Goal: Task Accomplishment & Management: Use online tool/utility

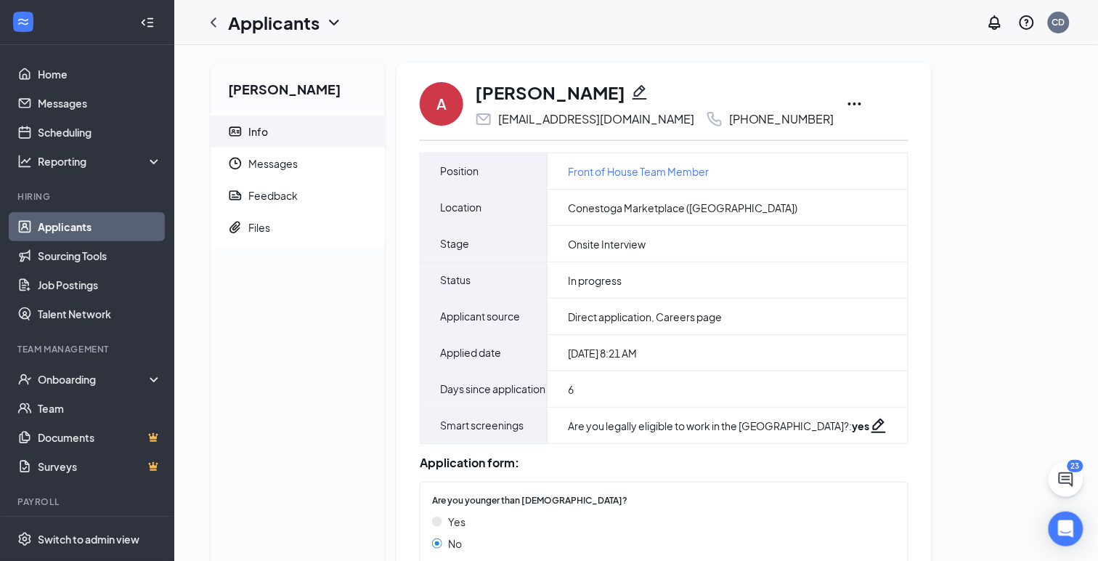
click at [846, 106] on icon "Ellipses" at bounding box center [854, 103] width 17 height 17
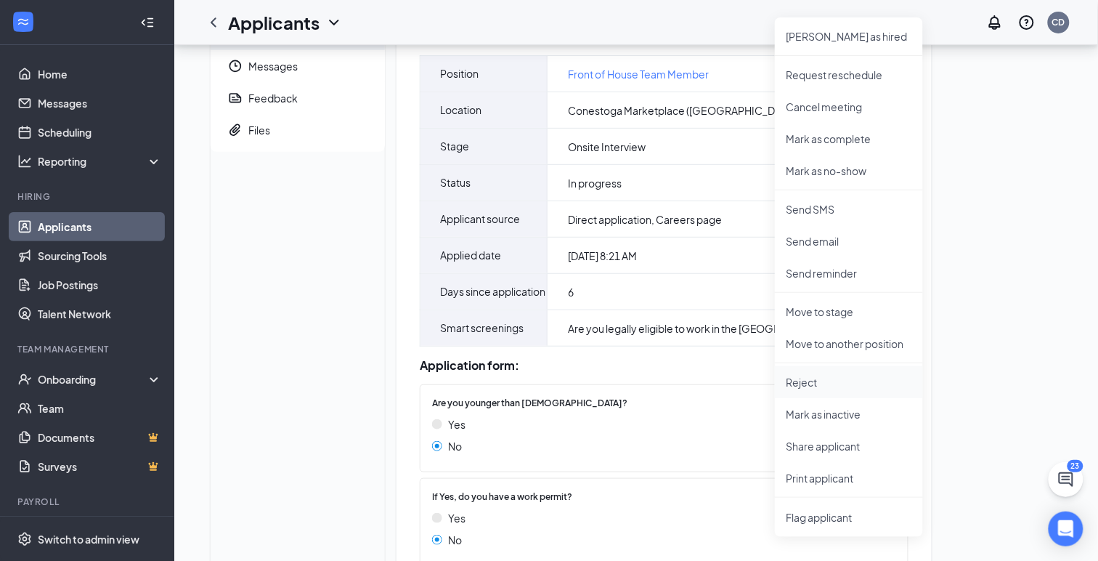
scroll to position [105, 0]
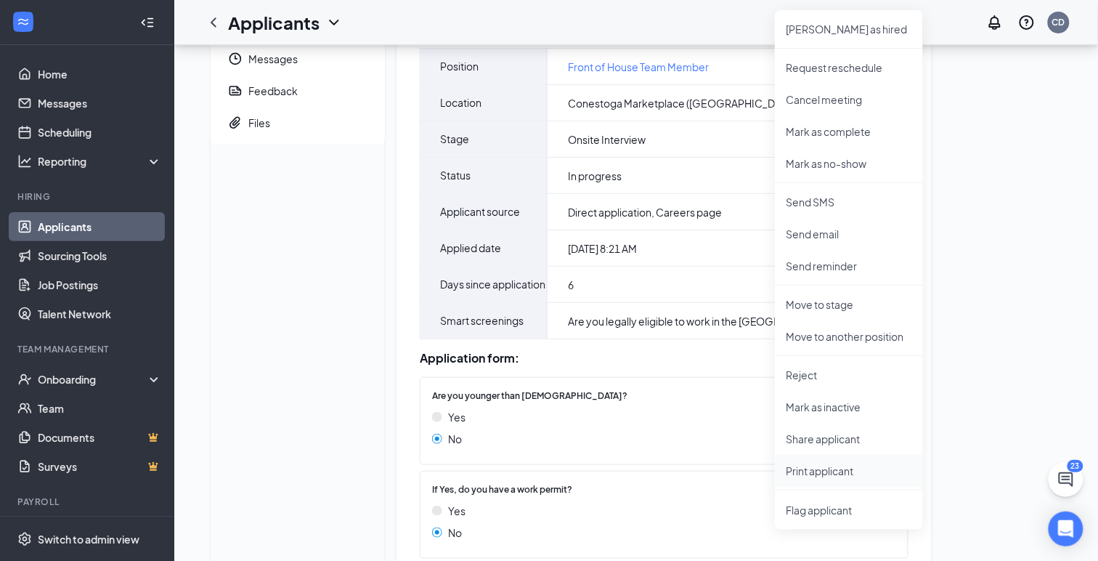
click at [826, 471] on p "Print applicant" at bounding box center [849, 470] width 125 height 15
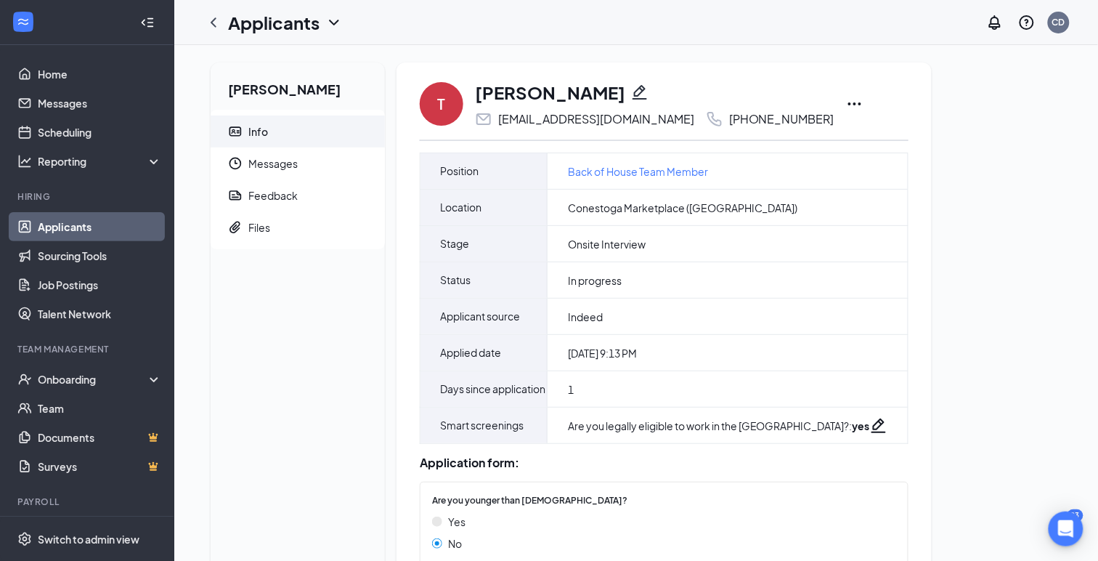
click at [848, 102] on icon "Ellipses" at bounding box center [854, 103] width 13 height 3
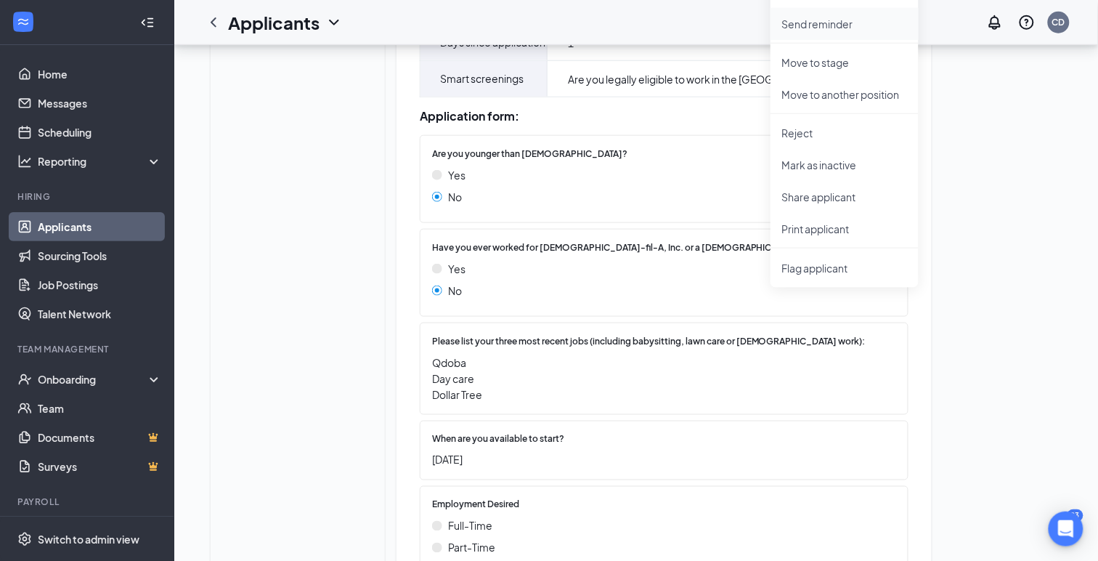
scroll to position [365, 0]
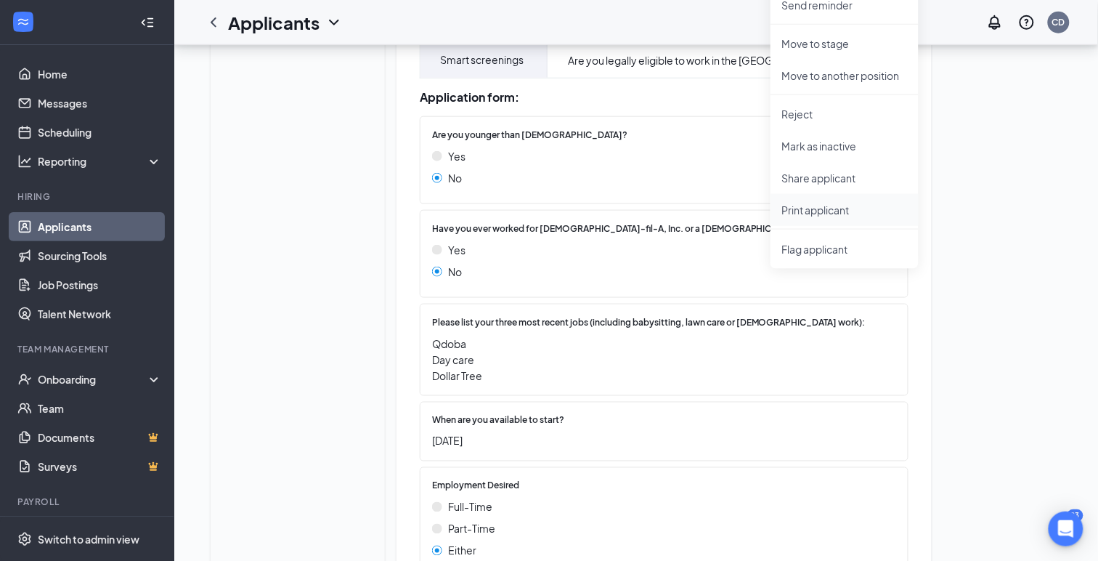
click at [818, 213] on p "Print applicant" at bounding box center [844, 210] width 125 height 15
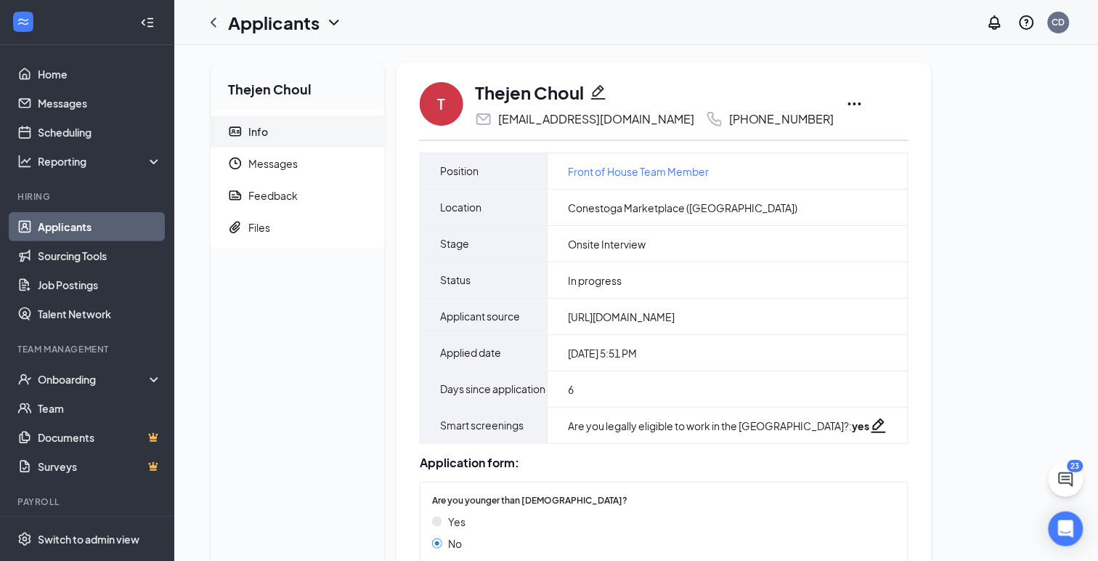
click at [846, 98] on icon "Ellipses" at bounding box center [854, 103] width 17 height 17
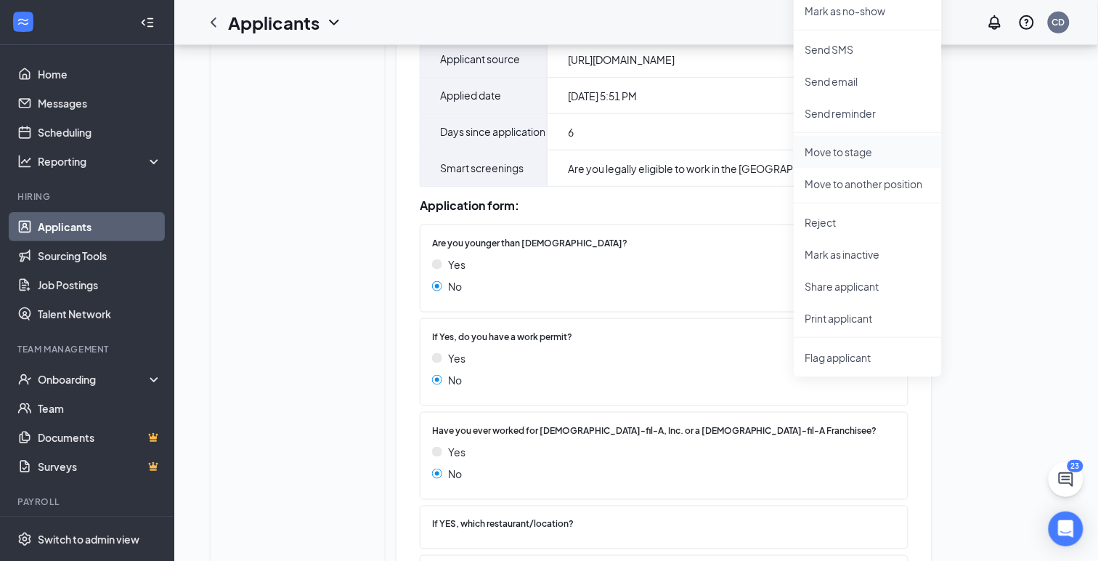
scroll to position [273, 0]
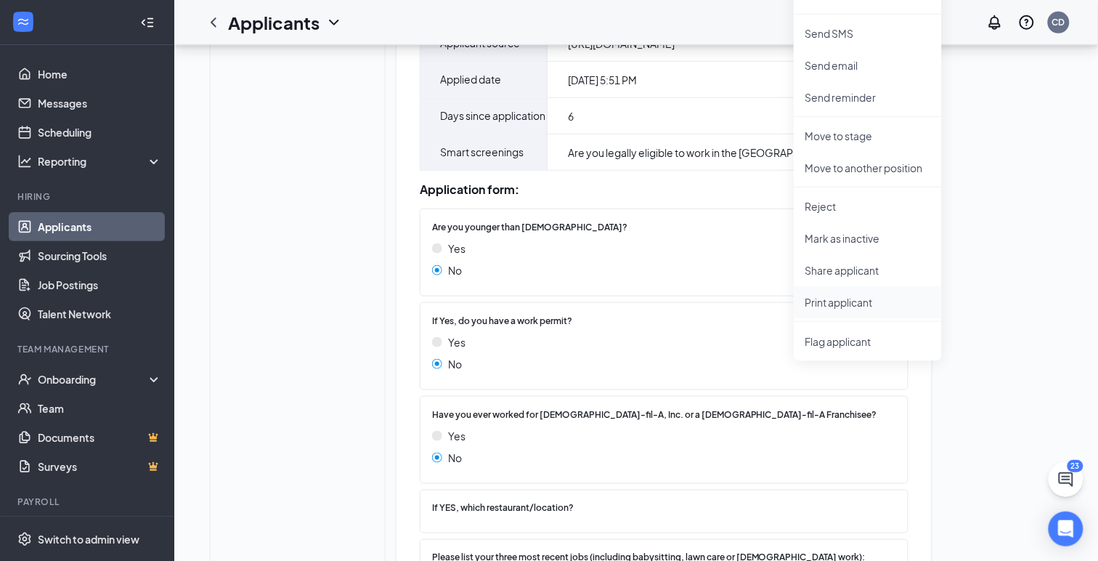
click at [829, 301] on p "Print applicant" at bounding box center [867, 302] width 125 height 15
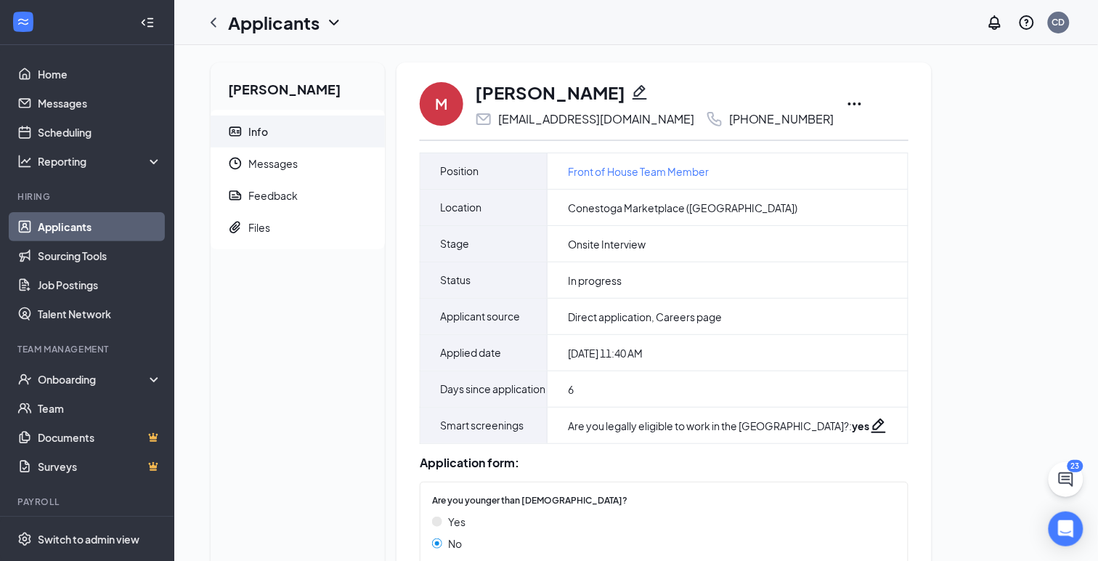
click at [848, 102] on icon "Ellipses" at bounding box center [854, 103] width 13 height 3
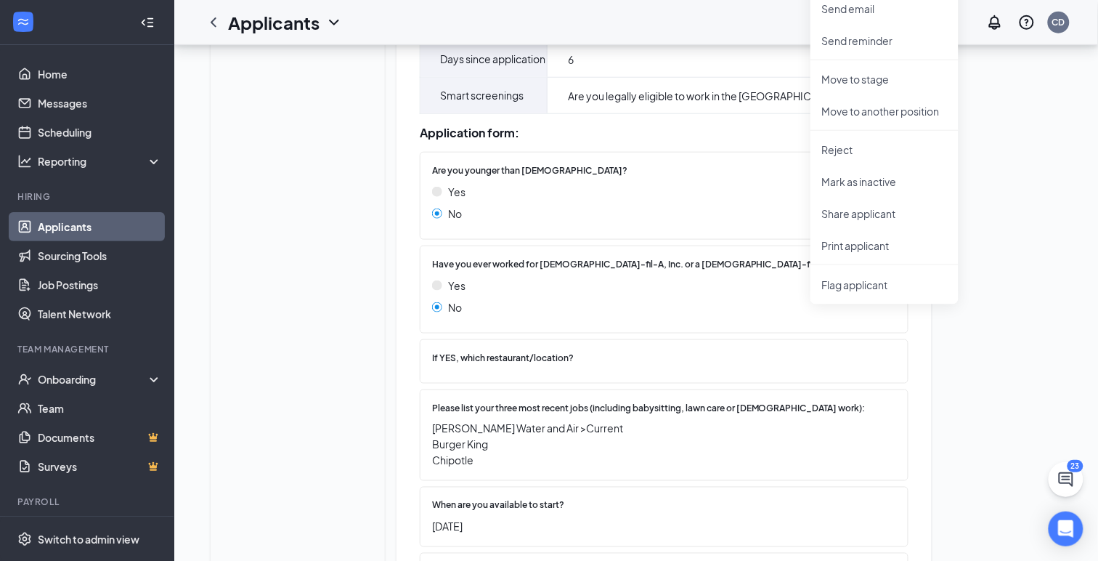
scroll to position [339, 0]
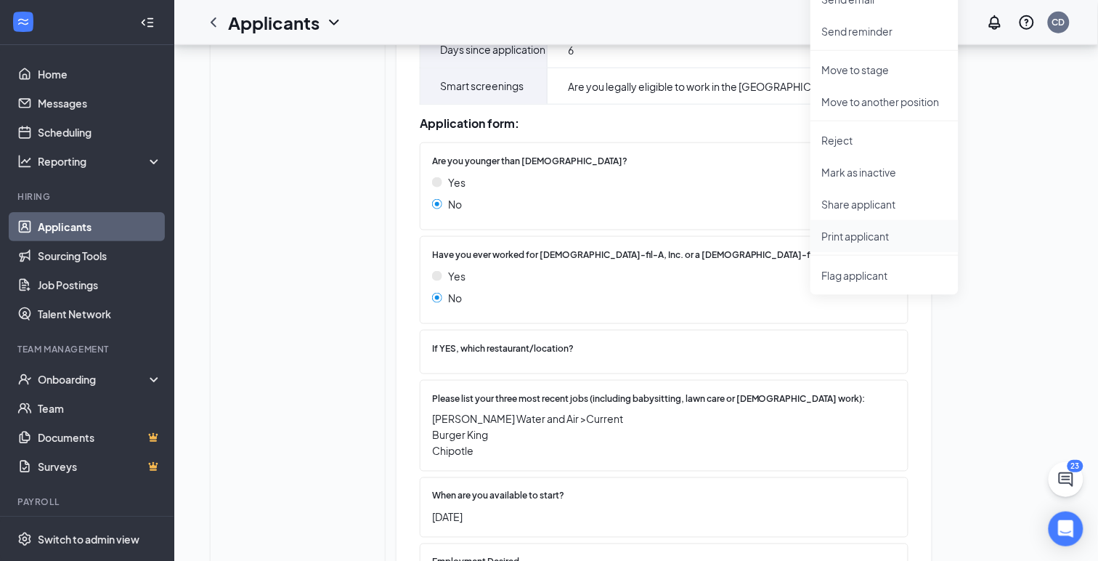
click at [861, 241] on p "Print applicant" at bounding box center [884, 236] width 125 height 15
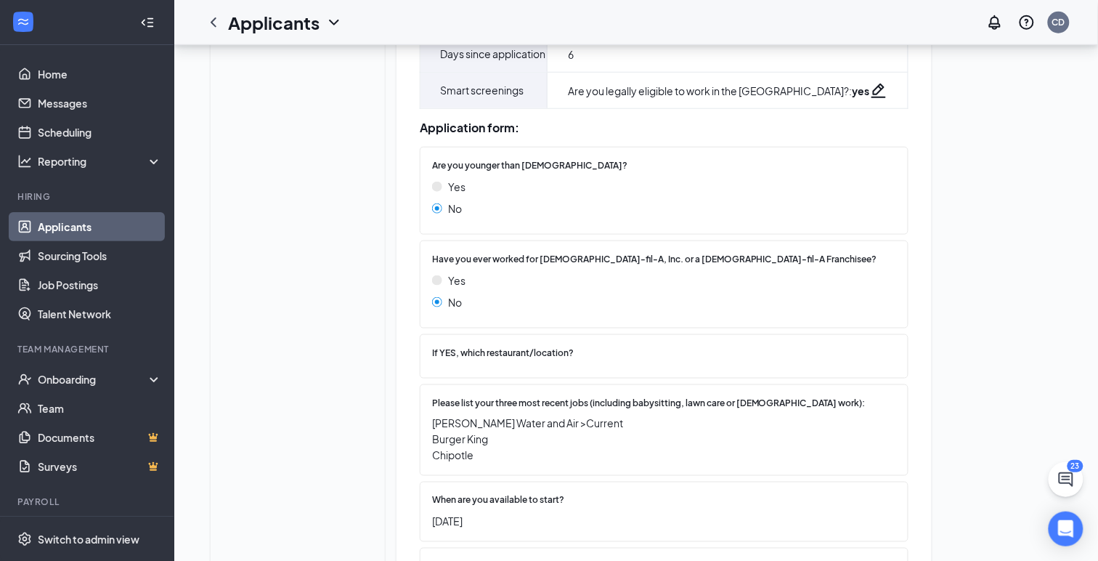
scroll to position [181, 0]
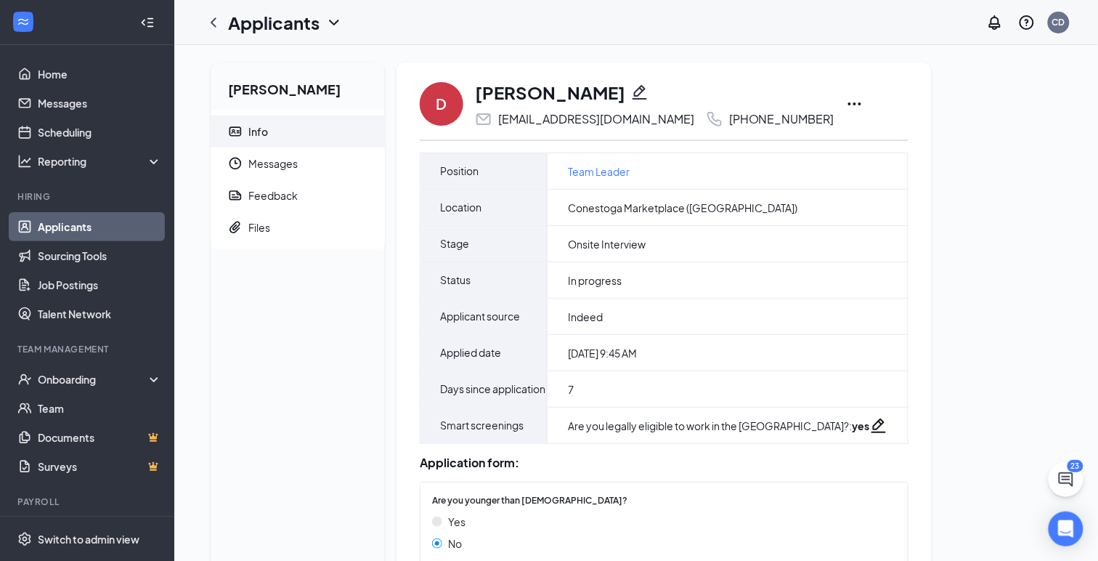
click at [848, 104] on icon "Ellipses" at bounding box center [854, 103] width 13 height 3
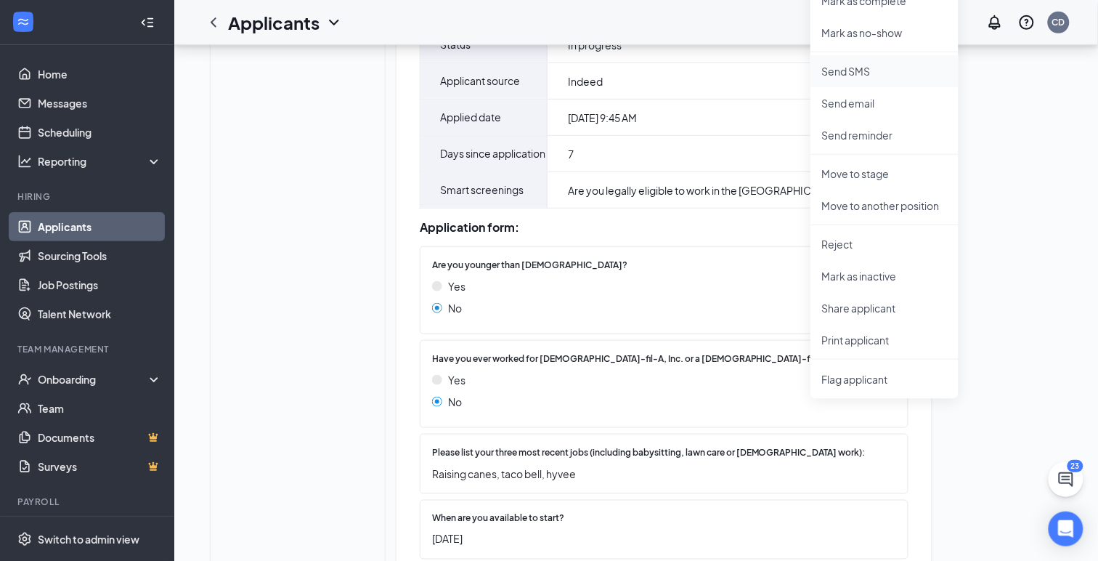
scroll to position [479, 0]
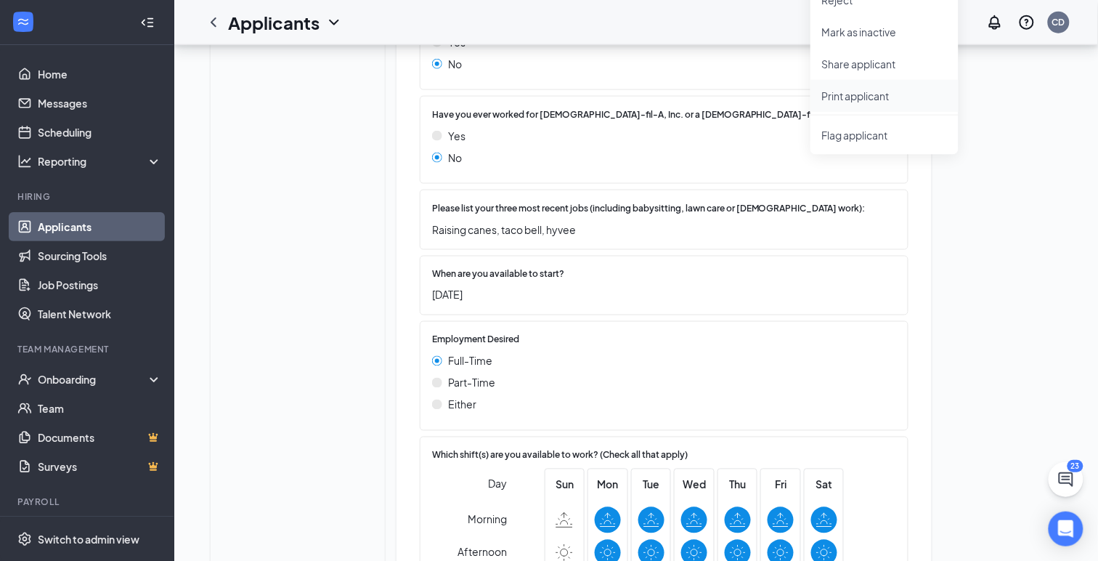
click at [854, 94] on p "Print applicant" at bounding box center [884, 96] width 125 height 15
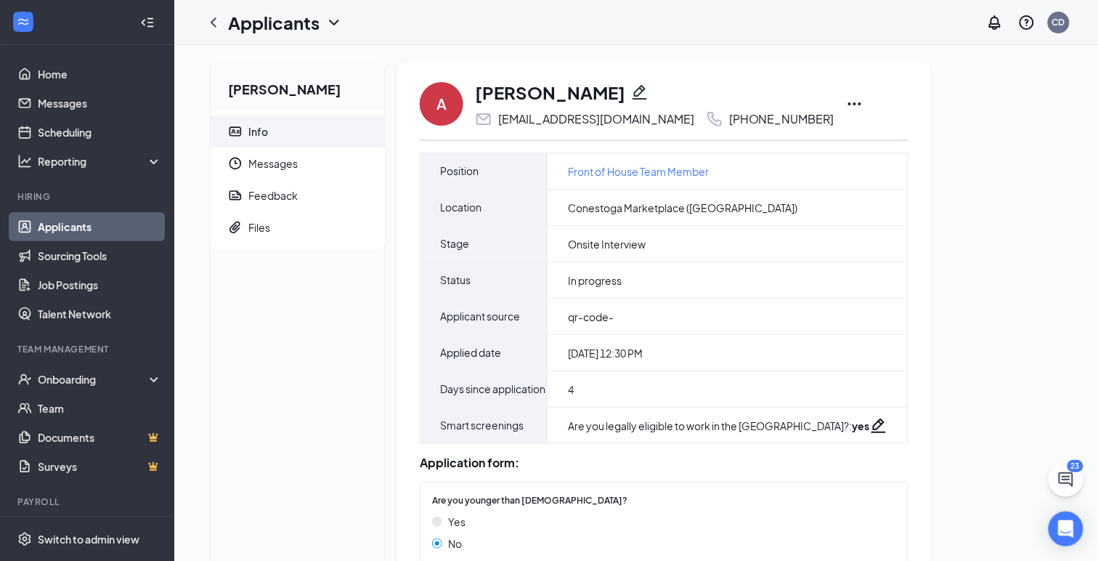
click at [846, 106] on icon "Ellipses" at bounding box center [854, 103] width 17 height 17
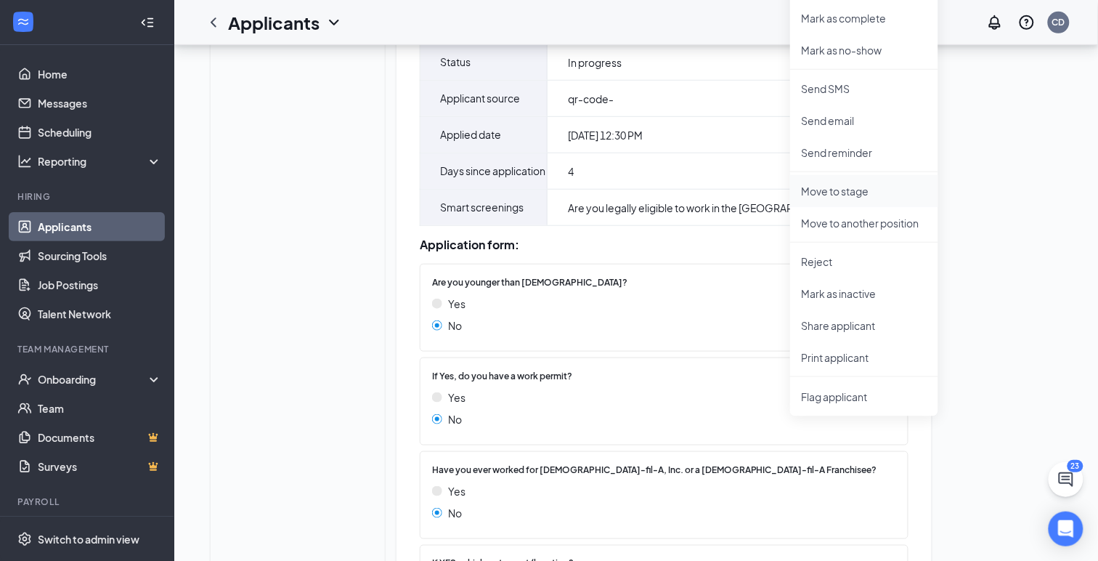
scroll to position [242, 0]
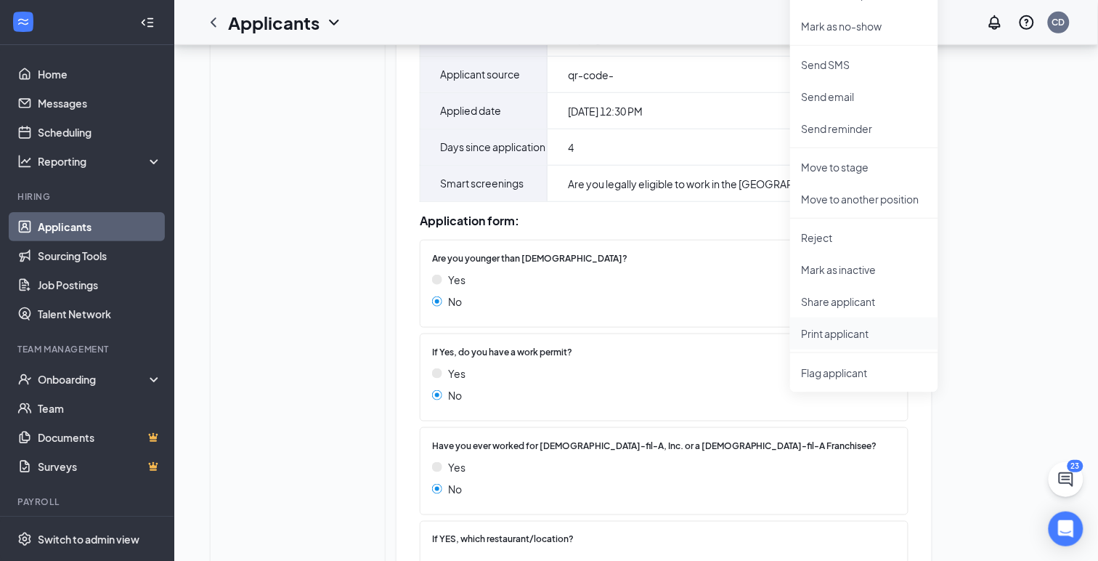
click at [839, 338] on p "Print applicant" at bounding box center [864, 333] width 125 height 15
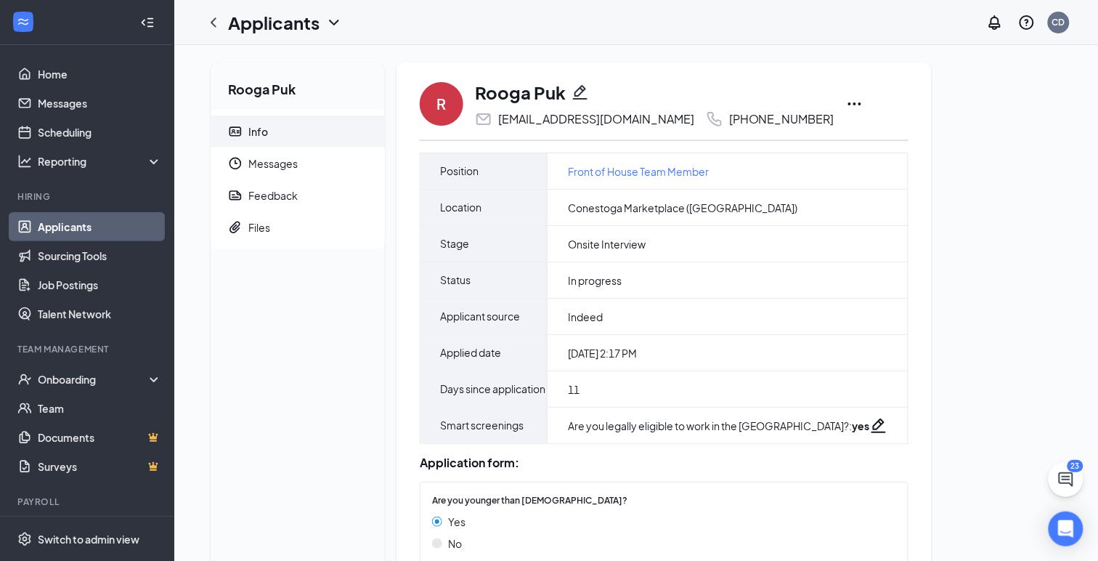
click at [861, 105] on icon "Ellipses" at bounding box center [854, 103] width 13 height 3
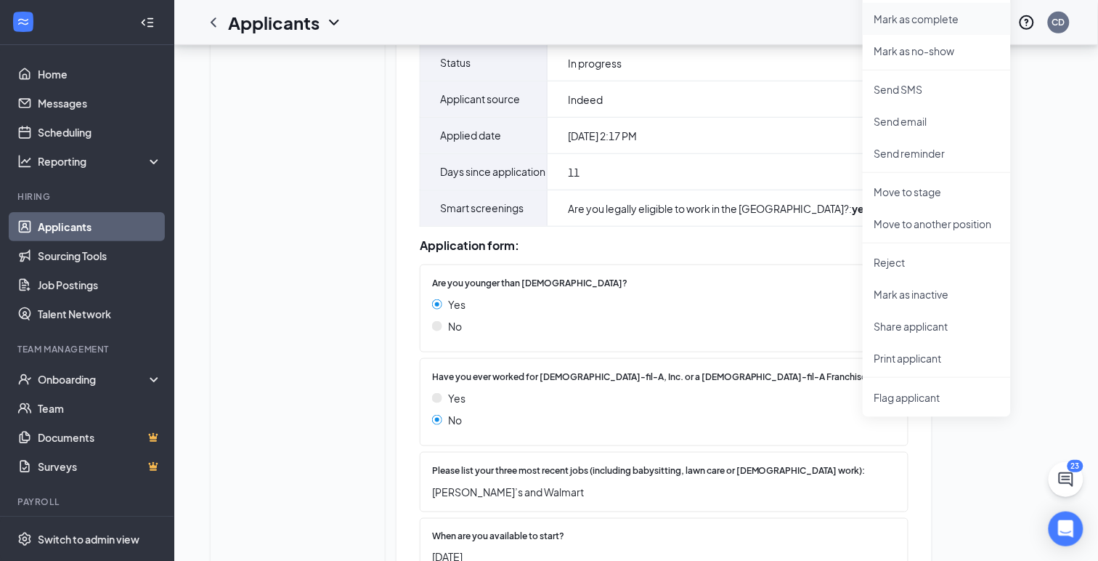
scroll to position [220, 0]
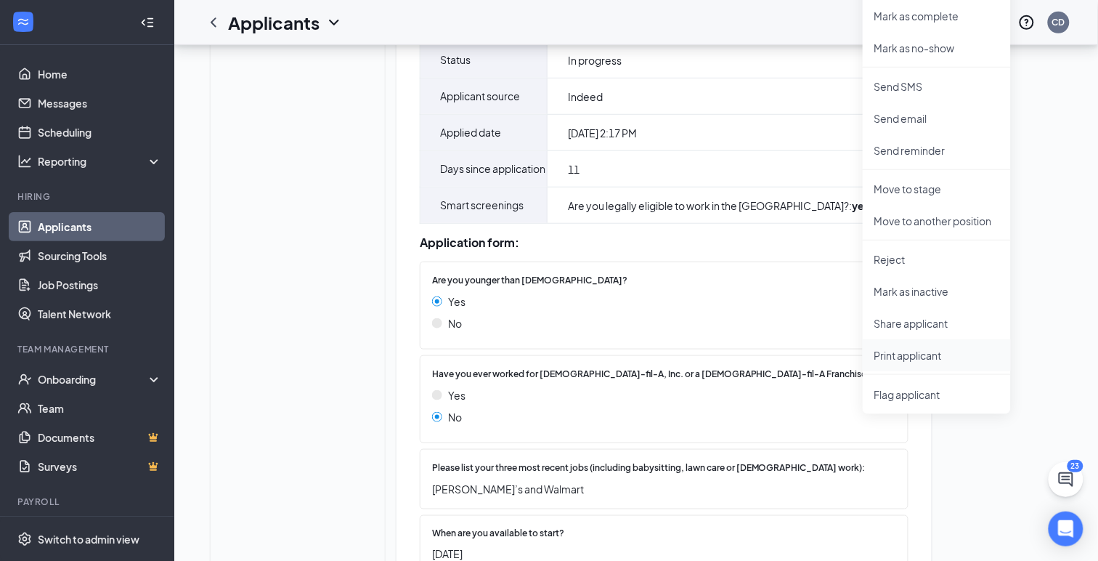
click at [909, 351] on p "Print applicant" at bounding box center [936, 355] width 125 height 15
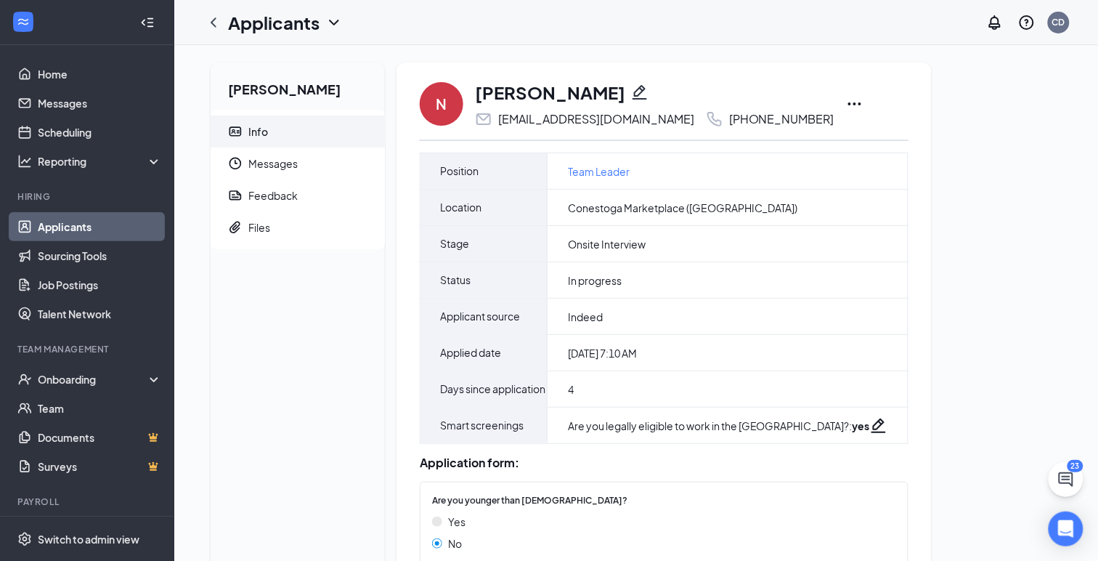
click at [846, 106] on icon "Ellipses" at bounding box center [854, 103] width 17 height 17
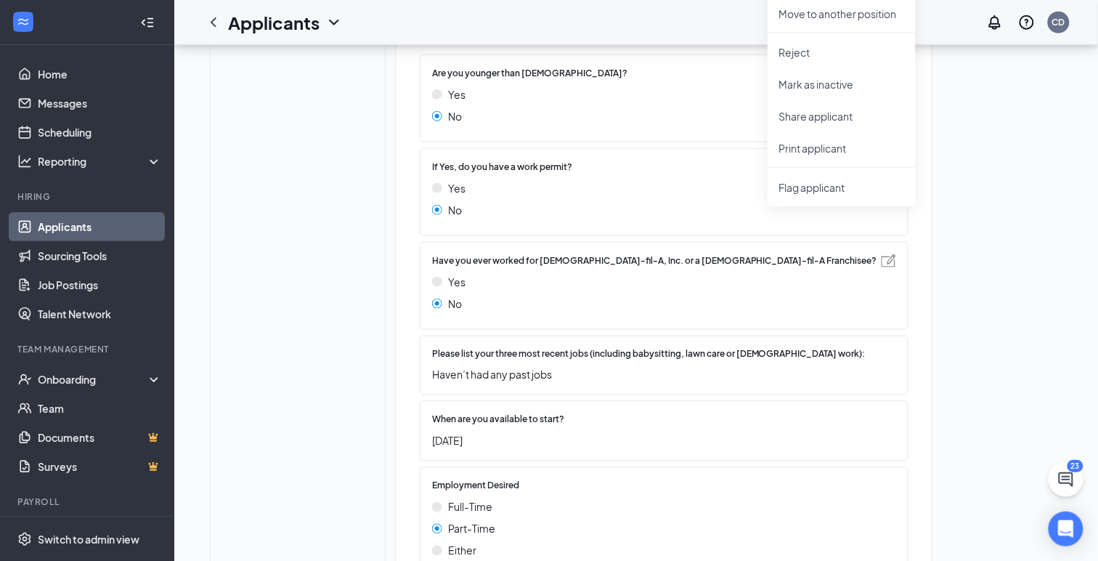
scroll to position [431, 0]
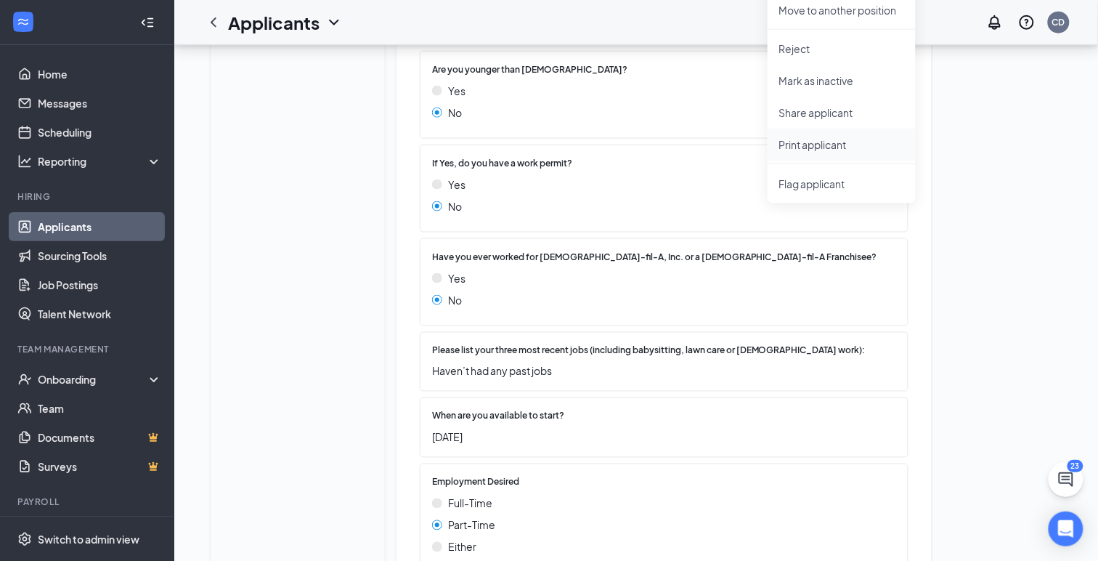
click at [816, 145] on p "Print applicant" at bounding box center [841, 144] width 125 height 15
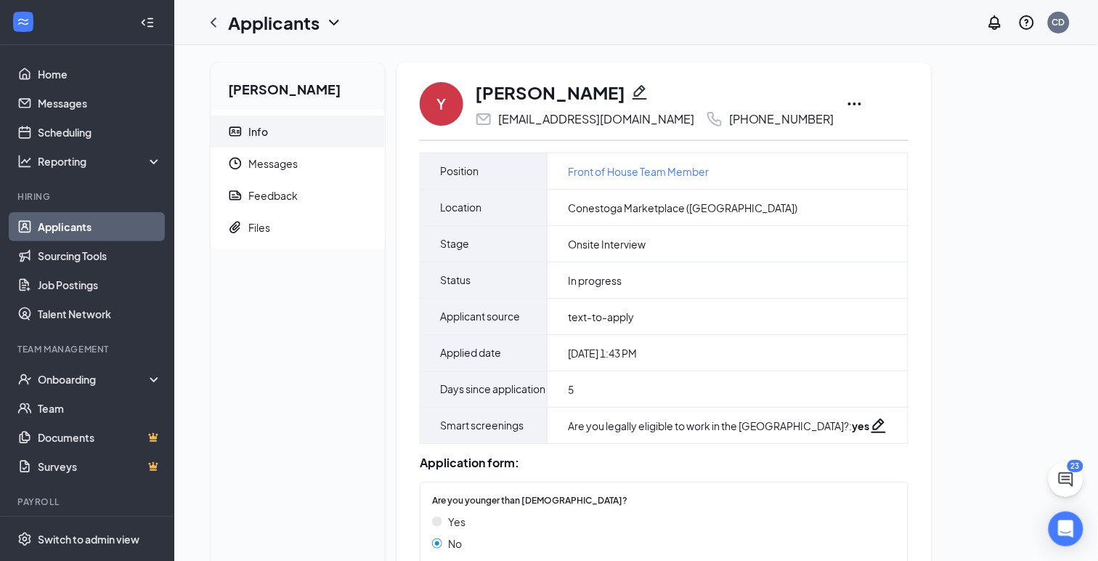
click at [846, 102] on icon "Ellipses" at bounding box center [854, 103] width 17 height 17
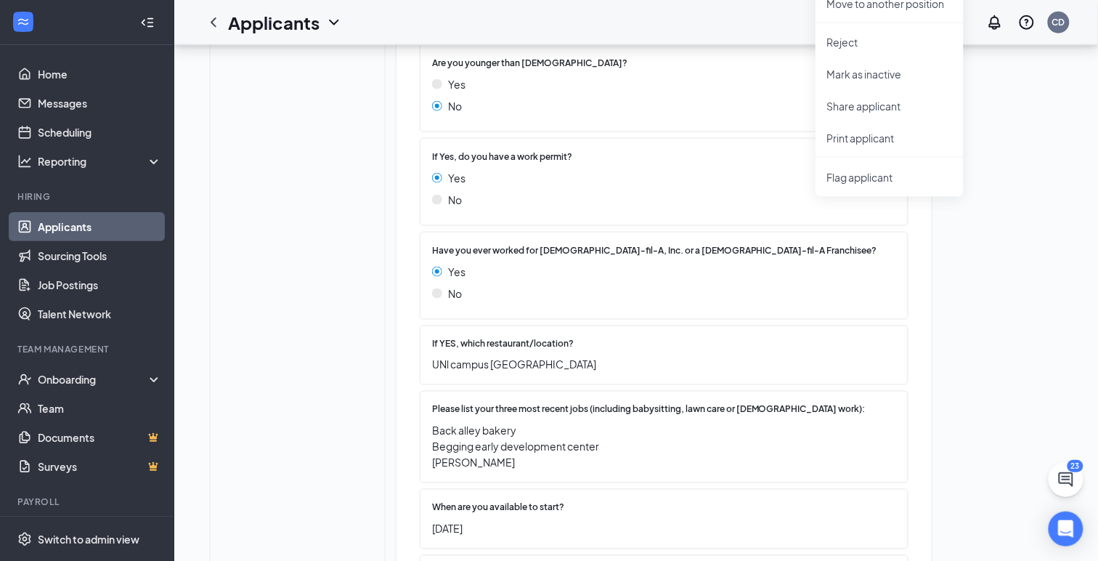
scroll to position [460, 0]
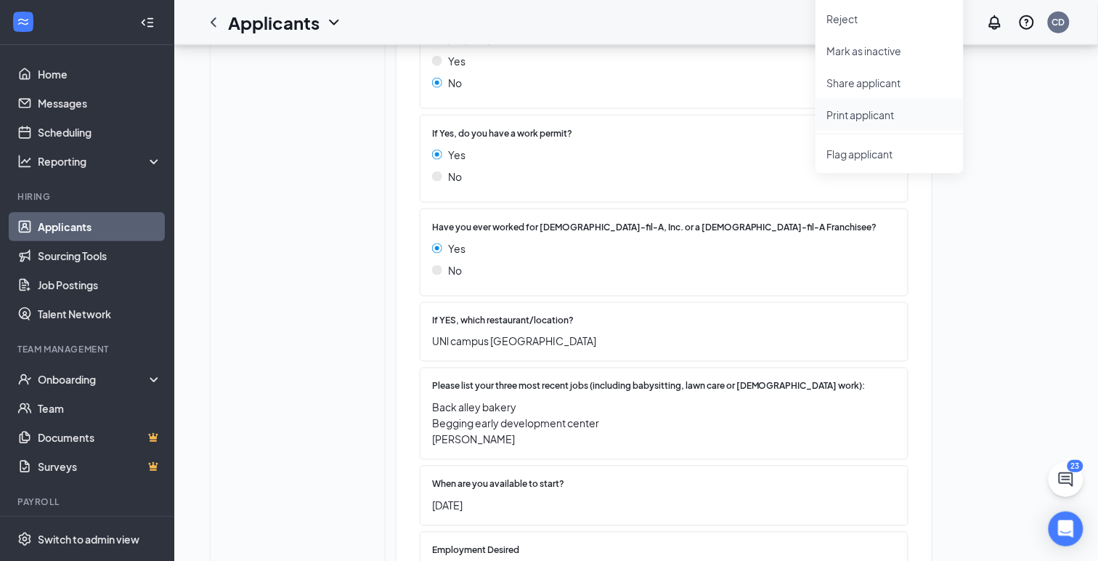
click at [859, 119] on p "Print applicant" at bounding box center [889, 114] width 125 height 15
click at [882, 97] on span at bounding box center [889, 64] width 15 height 63
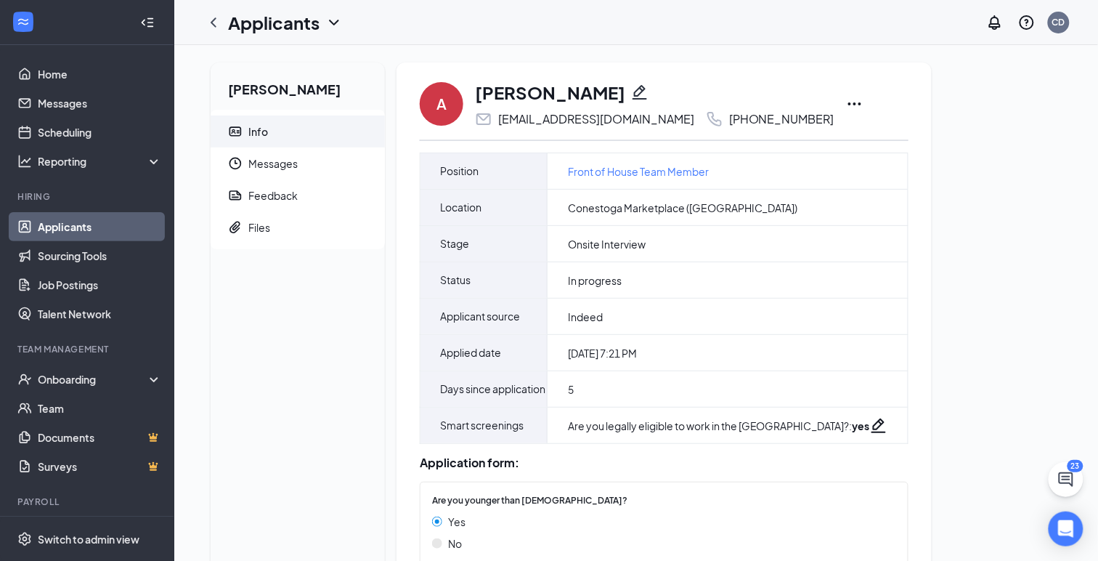
click at [851, 103] on icon "Ellipses" at bounding box center [854, 103] width 13 height 3
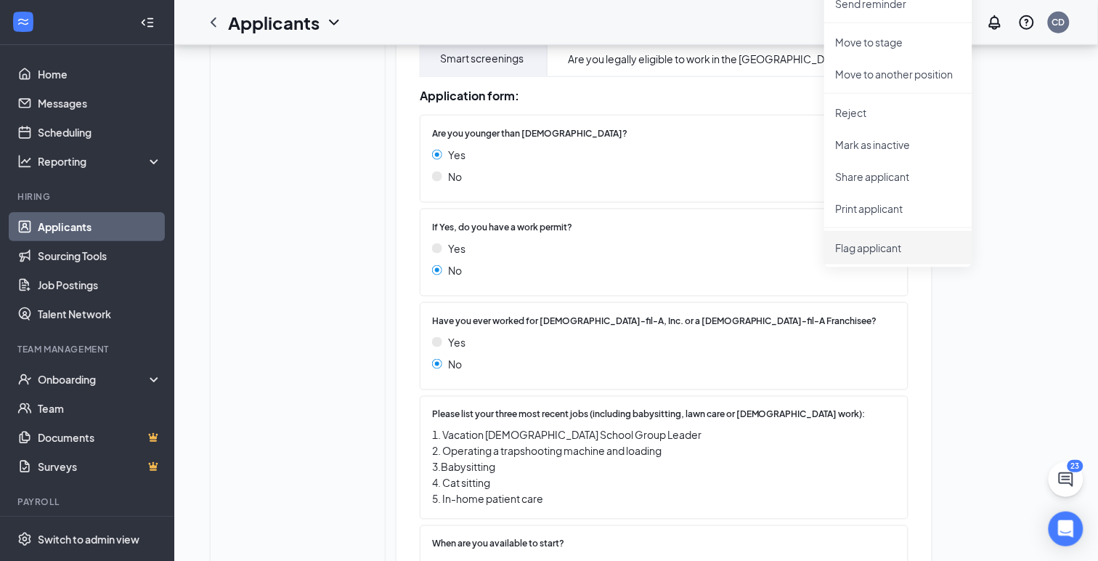
scroll to position [353, 0]
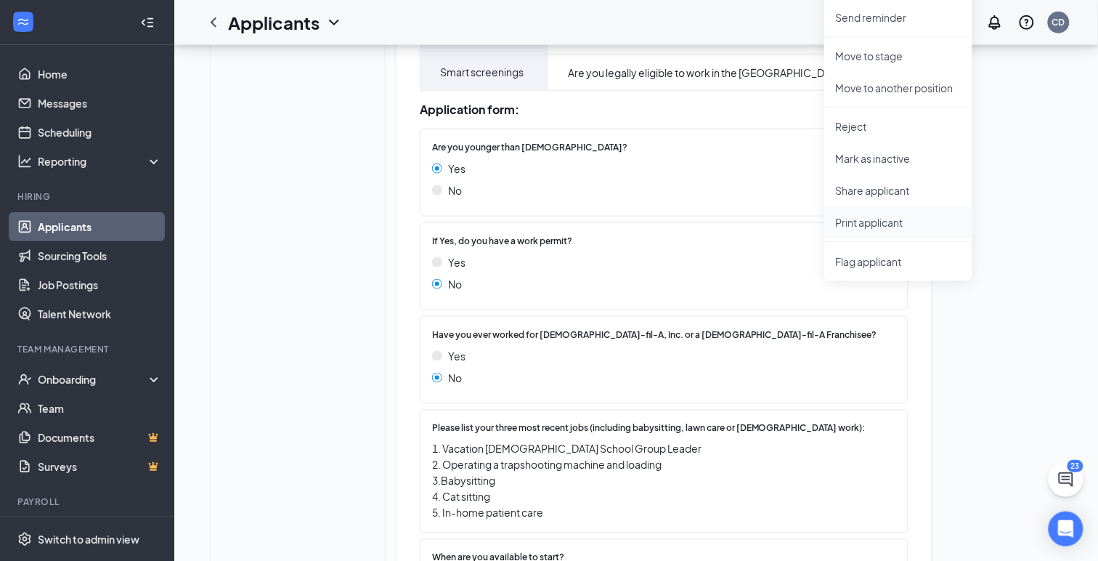
click at [890, 223] on p "Print applicant" at bounding box center [898, 222] width 125 height 15
click at [890, 223] on div "A Aryana Jaquez-Madrigal aryanajaquezmadrigal@gicc.org +1 (308) 379-9629 Mark a…" at bounding box center [664, 480] width 535 height 1540
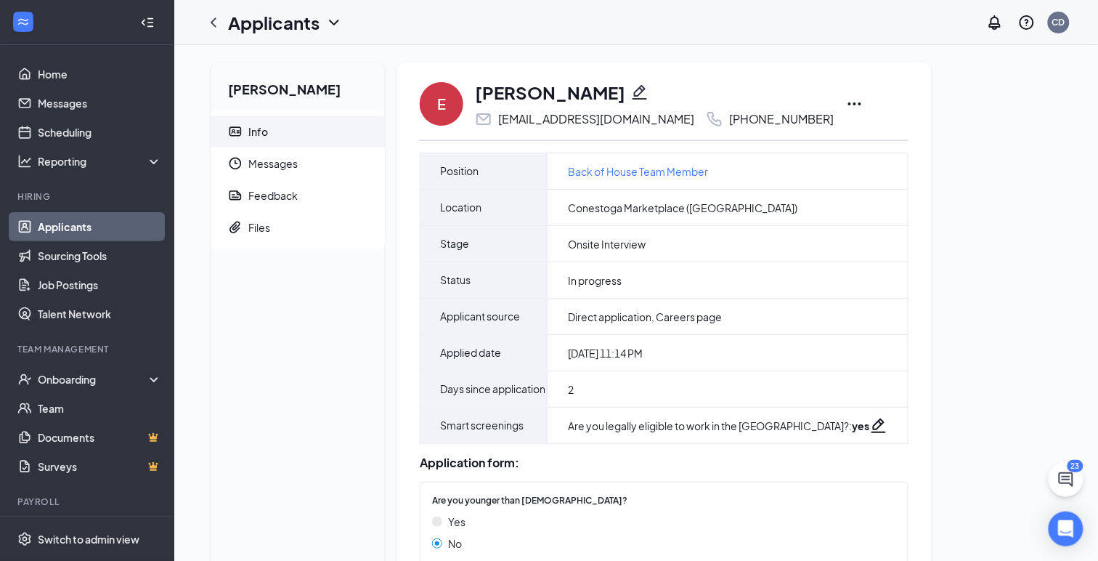
click at [846, 105] on icon "Ellipses" at bounding box center [854, 103] width 17 height 17
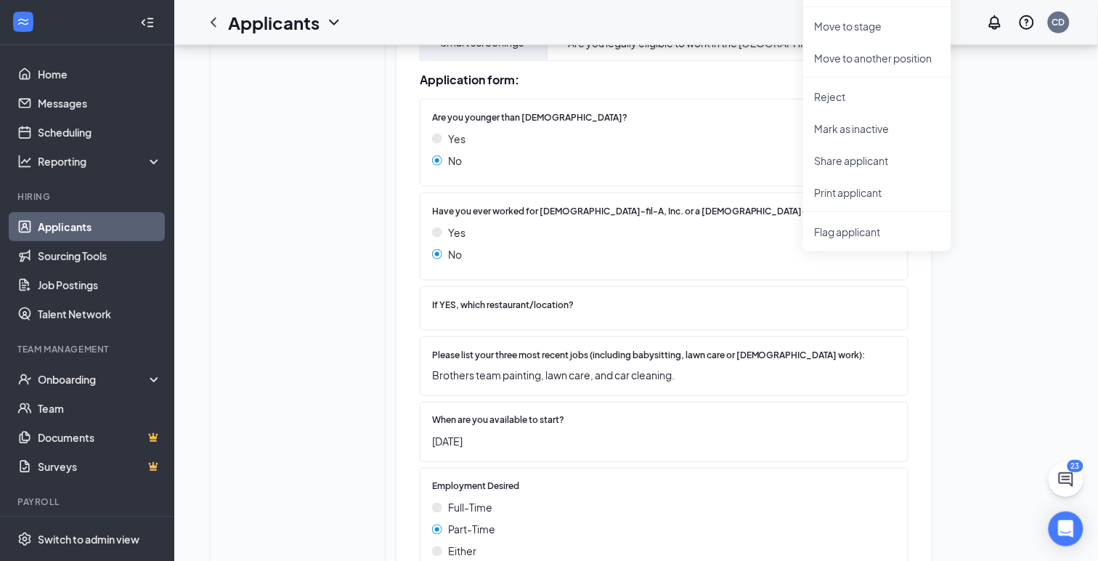
scroll to position [363, 0]
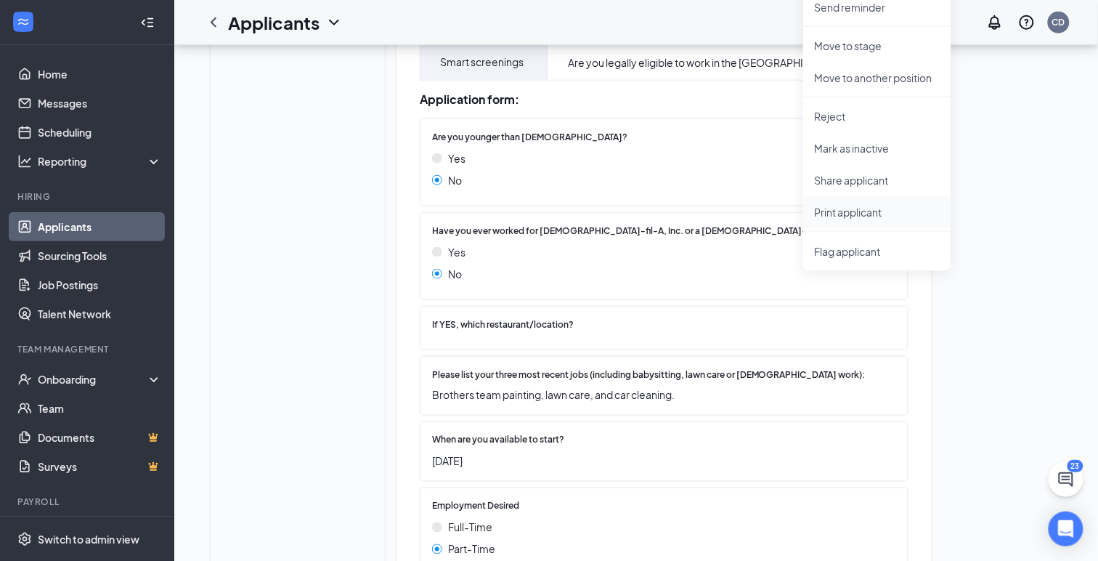
click at [858, 212] on p "Print applicant" at bounding box center [877, 212] width 125 height 15
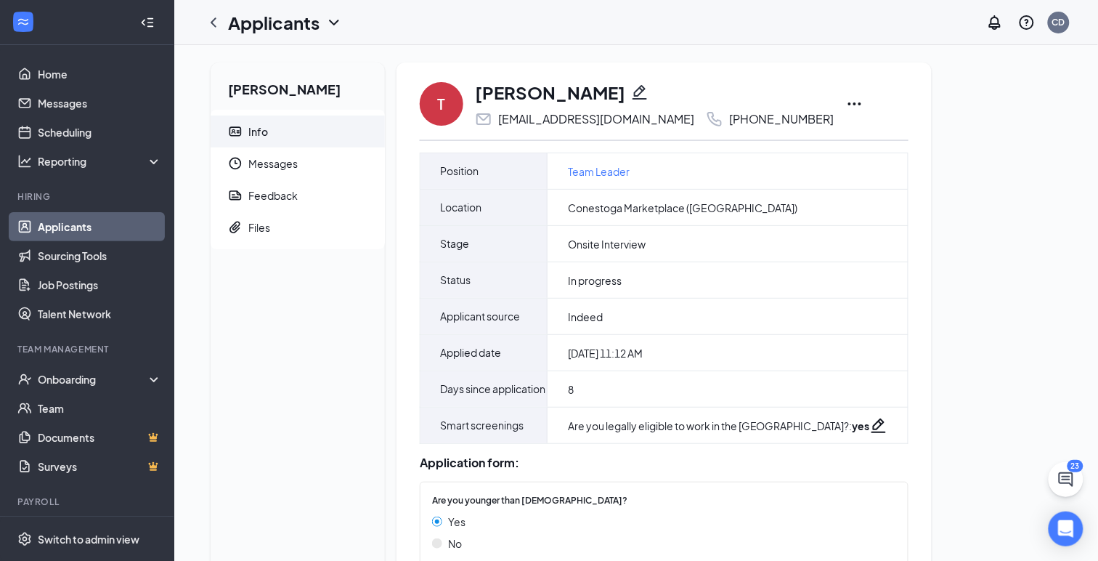
click at [846, 102] on icon "Ellipses" at bounding box center [854, 103] width 17 height 17
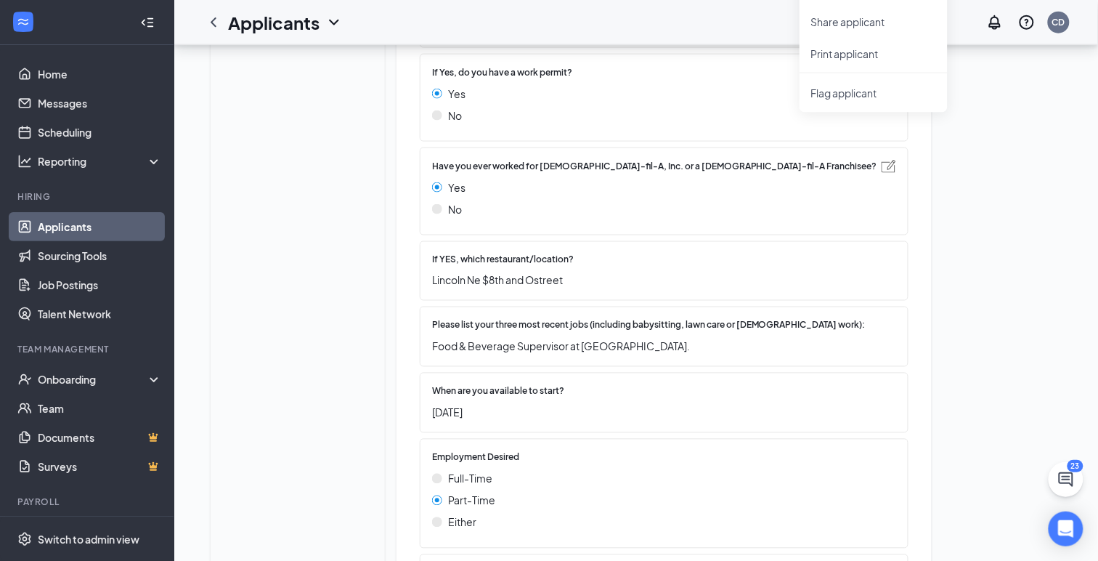
scroll to position [528, 0]
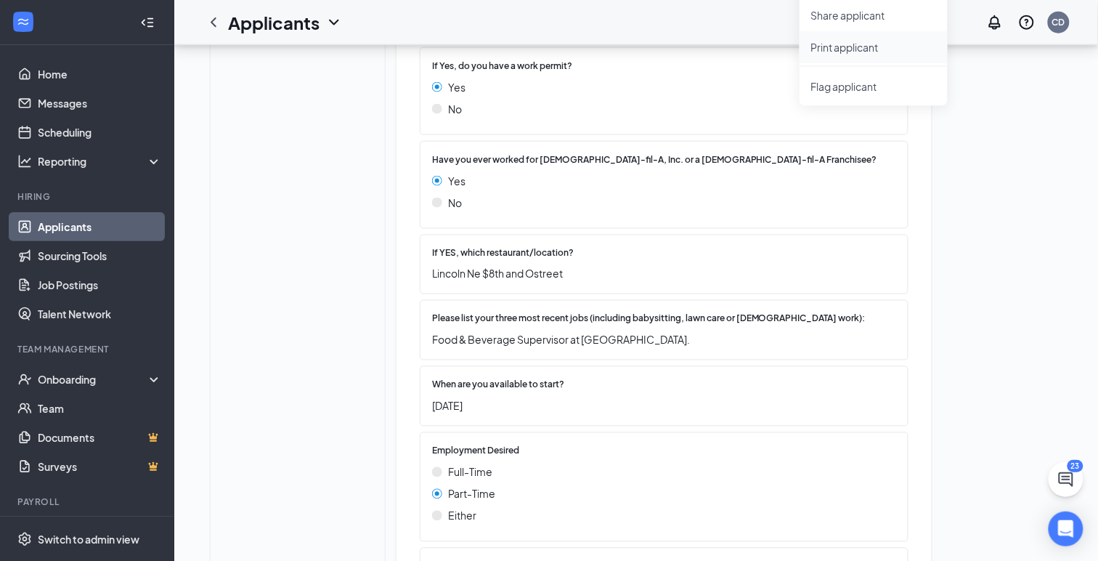
click at [842, 49] on p "Print applicant" at bounding box center [873, 47] width 125 height 15
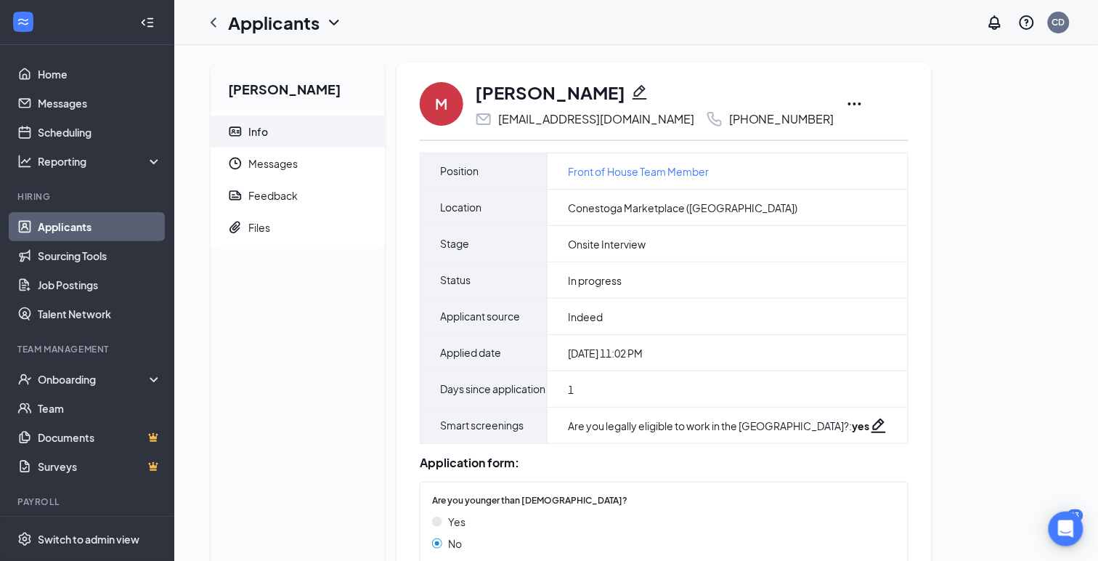
click at [846, 102] on icon "Ellipses" at bounding box center [854, 103] width 17 height 17
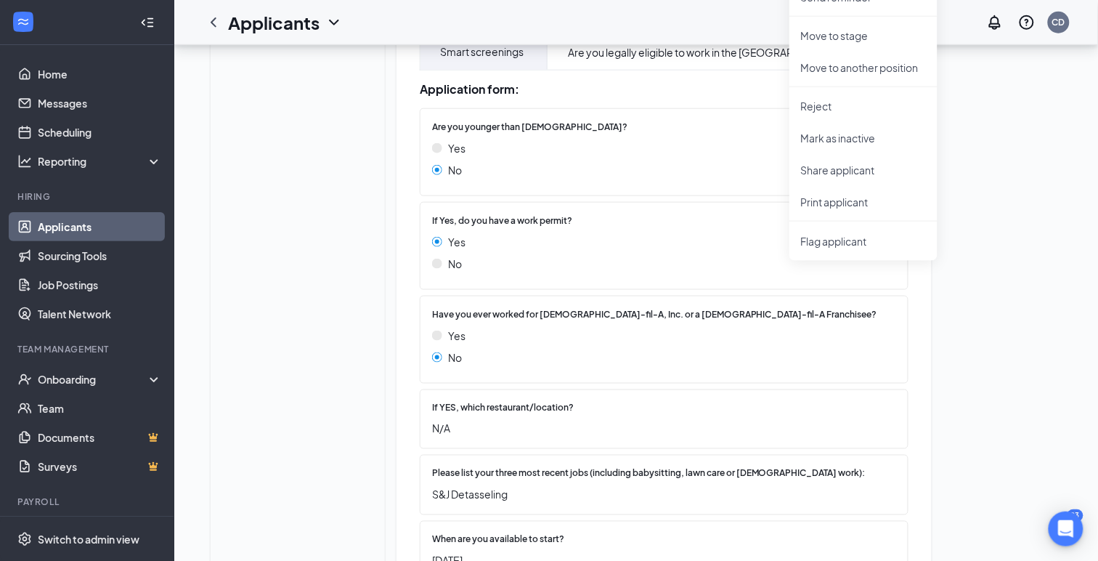
scroll to position [361, 0]
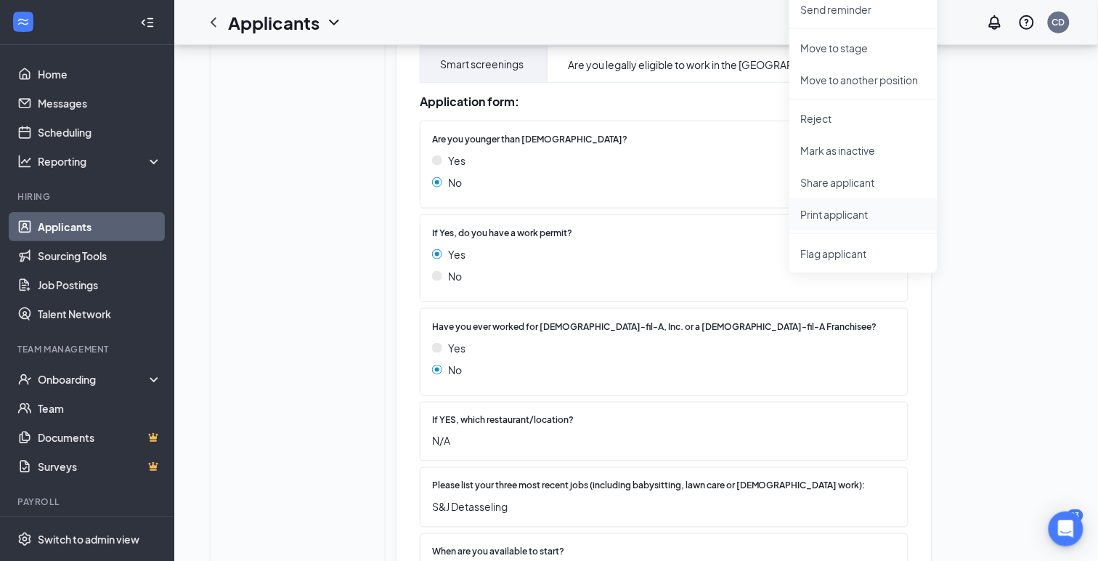
click at [830, 217] on p "Print applicant" at bounding box center [863, 214] width 125 height 15
